Goal: Information Seeking & Learning: Compare options

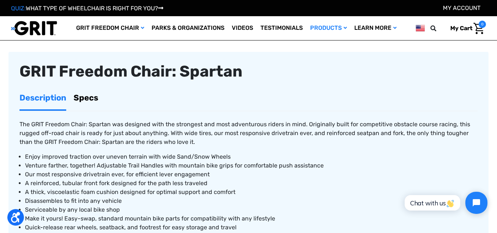
scroll to position [74, 0]
